Goal: Information Seeking & Learning: Find specific fact

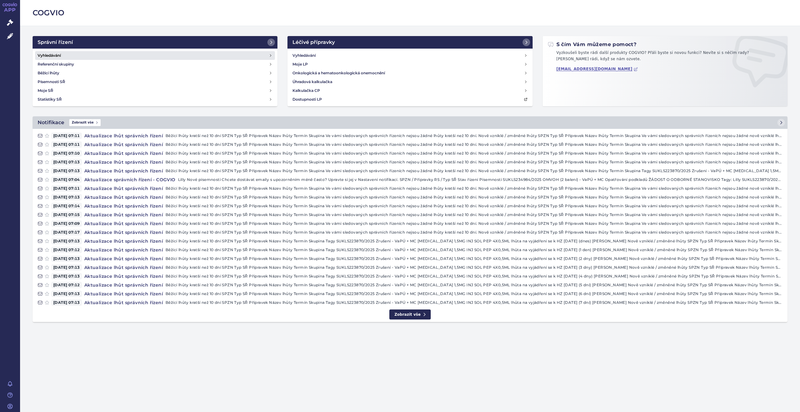
click at [205, 58] on link "Vyhledávání" at bounding box center [155, 55] width 240 height 9
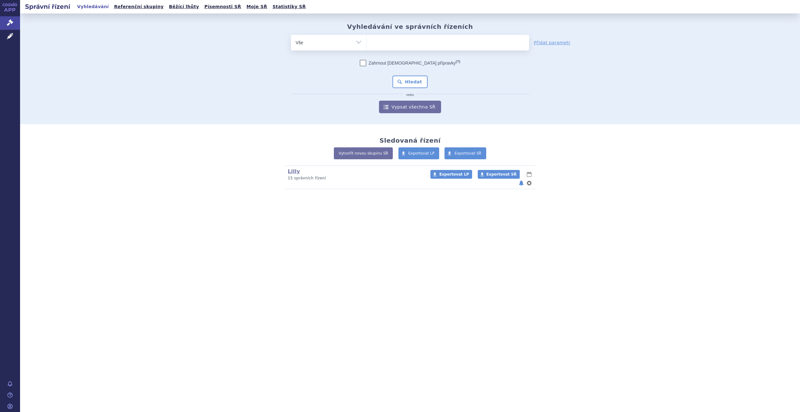
click at [389, 43] on ul at bounding box center [448, 41] width 163 height 13
click at [367, 43] on select at bounding box center [366, 43] width 0 height 16
type input "suk"
type input "sukls"
type input "sukls2"
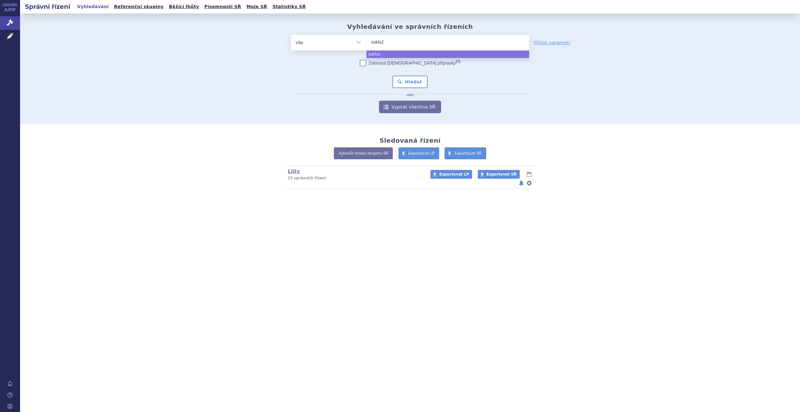
type input "sukls27"
type input "sukls270"
type input "sukls2707"
type input "sukls27079"
type input "sukls270791"
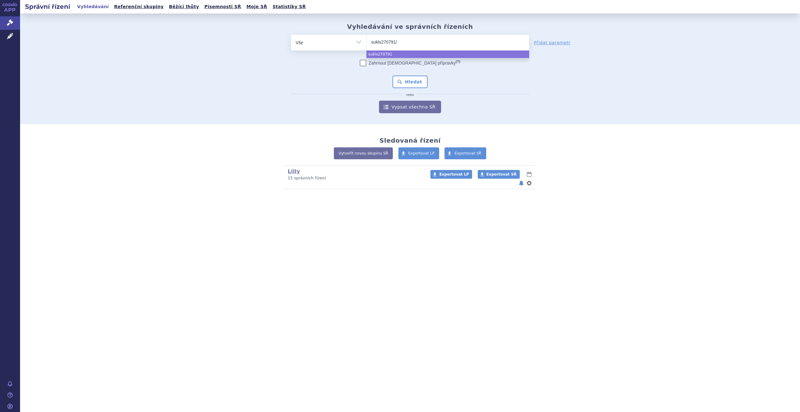
type input "sukls270791/2"
type input "sukls270791/202"
type input "sukls270791/2025"
select select "sukls270791/2025"
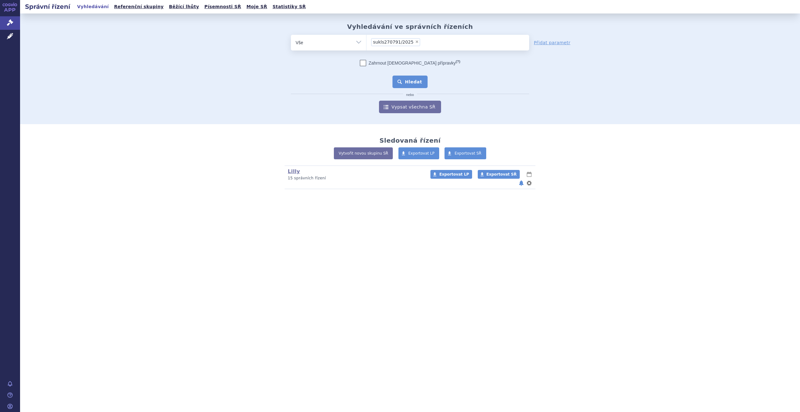
click at [412, 82] on button "Hledat" at bounding box center [410, 82] width 35 height 13
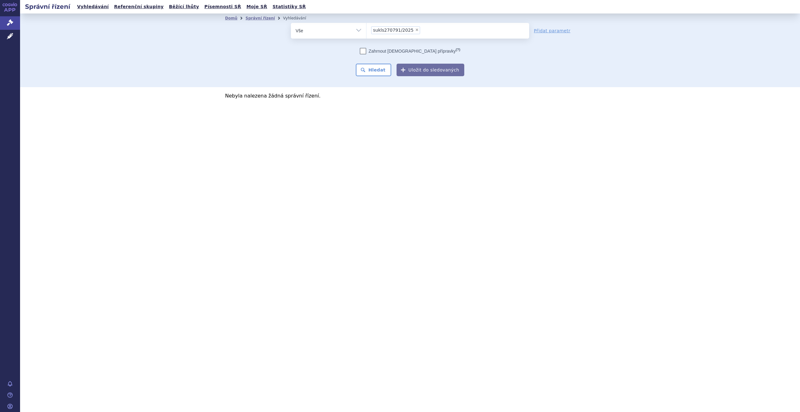
click at [386, 30] on span "sukls270791/2025" at bounding box center [393, 30] width 40 height 4
click at [367, 30] on select "sukls270791/2025" at bounding box center [366, 31] width 0 height 16
click at [415, 29] on span "×" at bounding box center [417, 30] width 4 height 4
click at [367, 29] on select "sukls270791/2025" at bounding box center [366, 31] width 0 height 16
select select
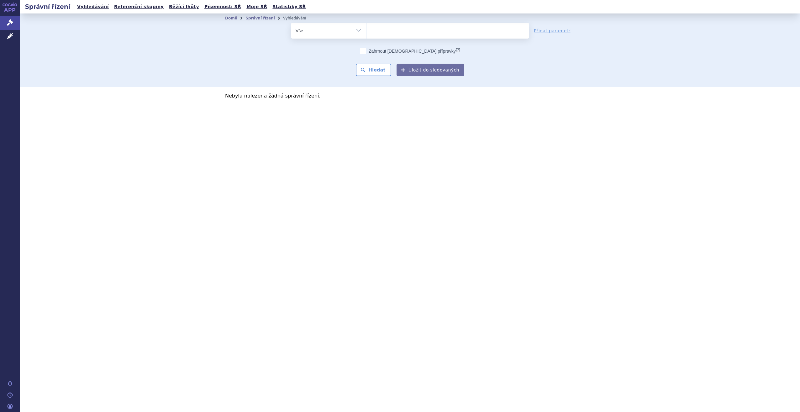
click at [412, 30] on ul at bounding box center [448, 29] width 163 height 13
click at [367, 30] on select "sukls270791/2025" at bounding box center [366, 31] width 0 height 16
type input "su"
type input "sukl"
type input "sukls"
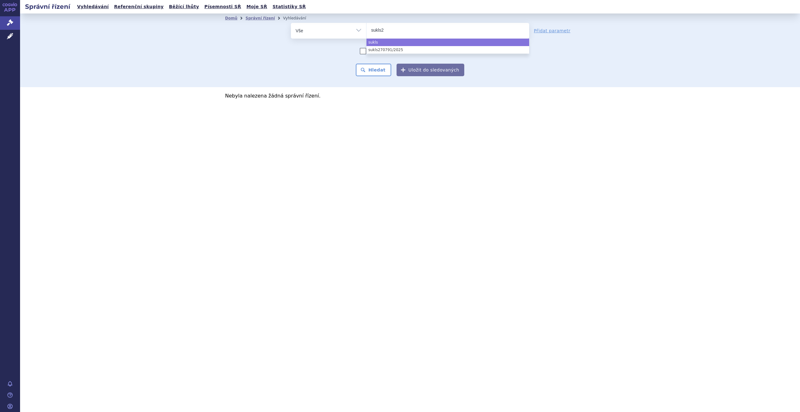
type input "sukls21"
type input "sukls216"
type input "sukls21"
type input "sukls215"
type input "sukls2151"
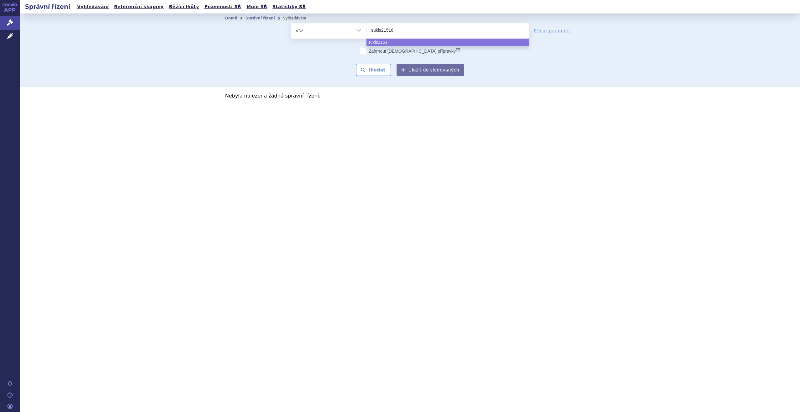
type input "sukls215161"
type input "sukls215161/2"
type input "sukls215161/202"
type input "sukls215161/2025"
select select "sukls215161/2025"
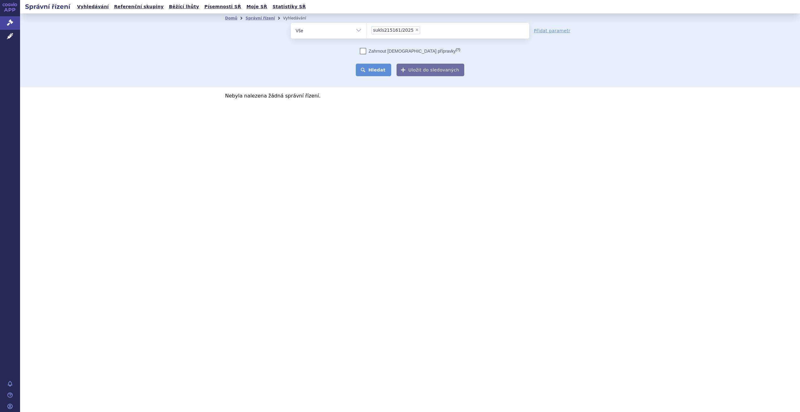
click at [385, 66] on button "Hledat" at bounding box center [373, 70] width 35 height 13
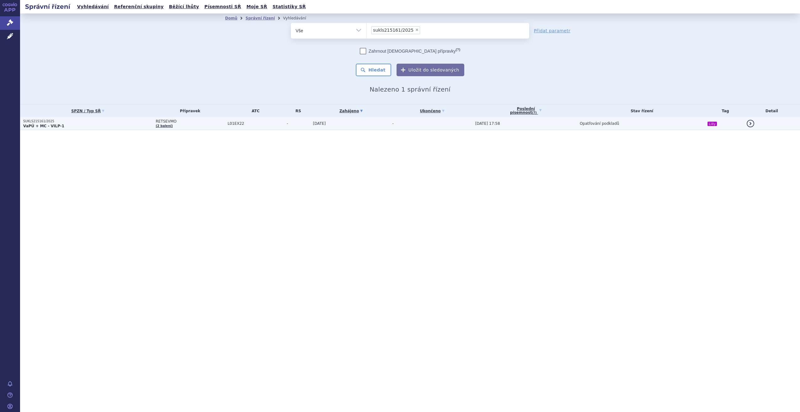
click at [117, 130] on td "SUKLS215161/2025 VaPÚ + MC - VILP-1" at bounding box center [86, 123] width 133 height 13
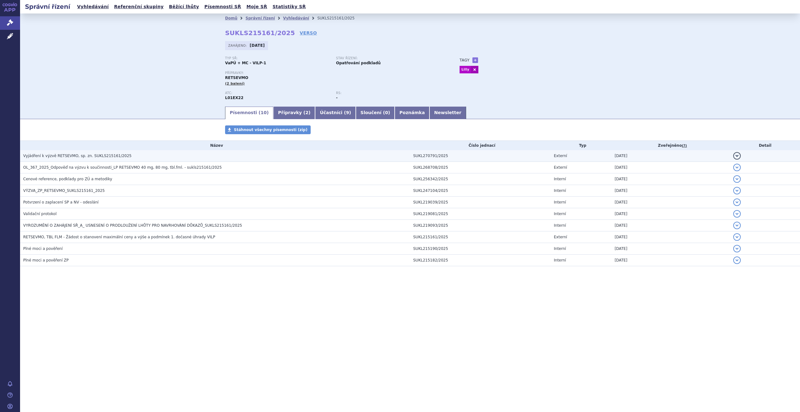
click at [427, 158] on td "SUKL270791/2025" at bounding box center [480, 156] width 141 height 12
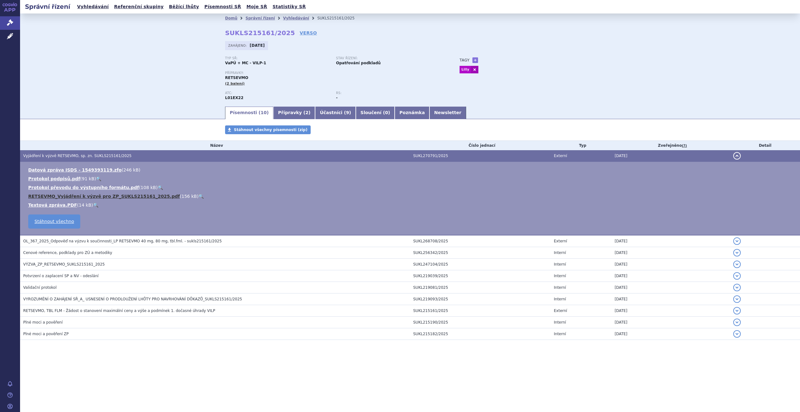
click at [102, 198] on link "RETSEVMO_Vyjádření k výzvě pro ZP_SUKLS215161_2025.pdf" at bounding box center [104, 196] width 152 height 5
click at [103, 112] on div "Písemnosti ( 10 ) Přípravky ( 2 ) Účastníci ( 9 ) Sloučení ( 0 ) Poznámka Newsl…" at bounding box center [410, 112] width 780 height 13
click at [283, 20] on link "Vyhledávání" at bounding box center [296, 18] width 26 height 4
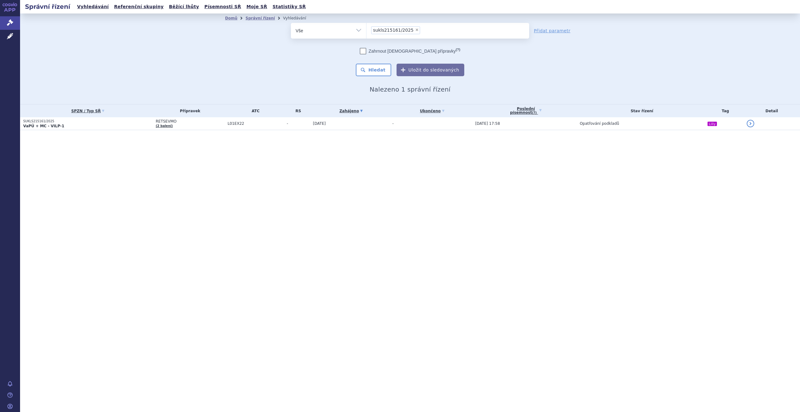
click at [415, 30] on span "×" at bounding box center [417, 30] width 4 height 4
click at [367, 30] on select "sukls215161/2025" at bounding box center [366, 31] width 0 height 16
select select
click at [411, 33] on ul at bounding box center [448, 29] width 163 height 13
click at [367, 33] on select "sukls215161/2025" at bounding box center [366, 31] width 0 height 16
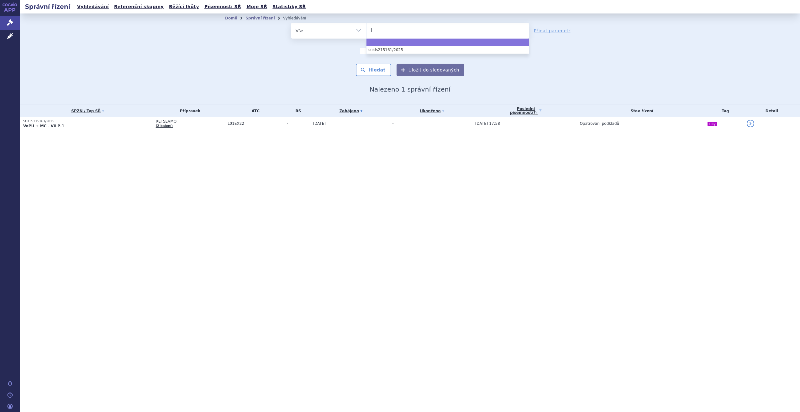
type input "le"
type input "leq"
type input "leqem"
type input "leqemb"
type input "leqembi"
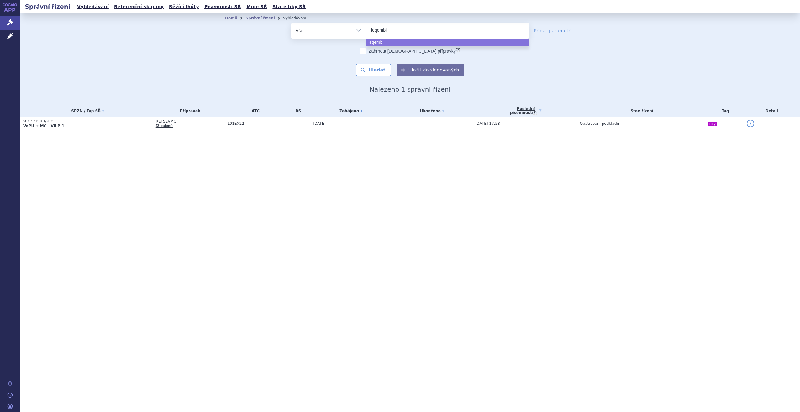
select select "leqembi"
click at [382, 69] on button "Hledat" at bounding box center [373, 70] width 35 height 13
